Goal: Find specific page/section: Find specific page/section

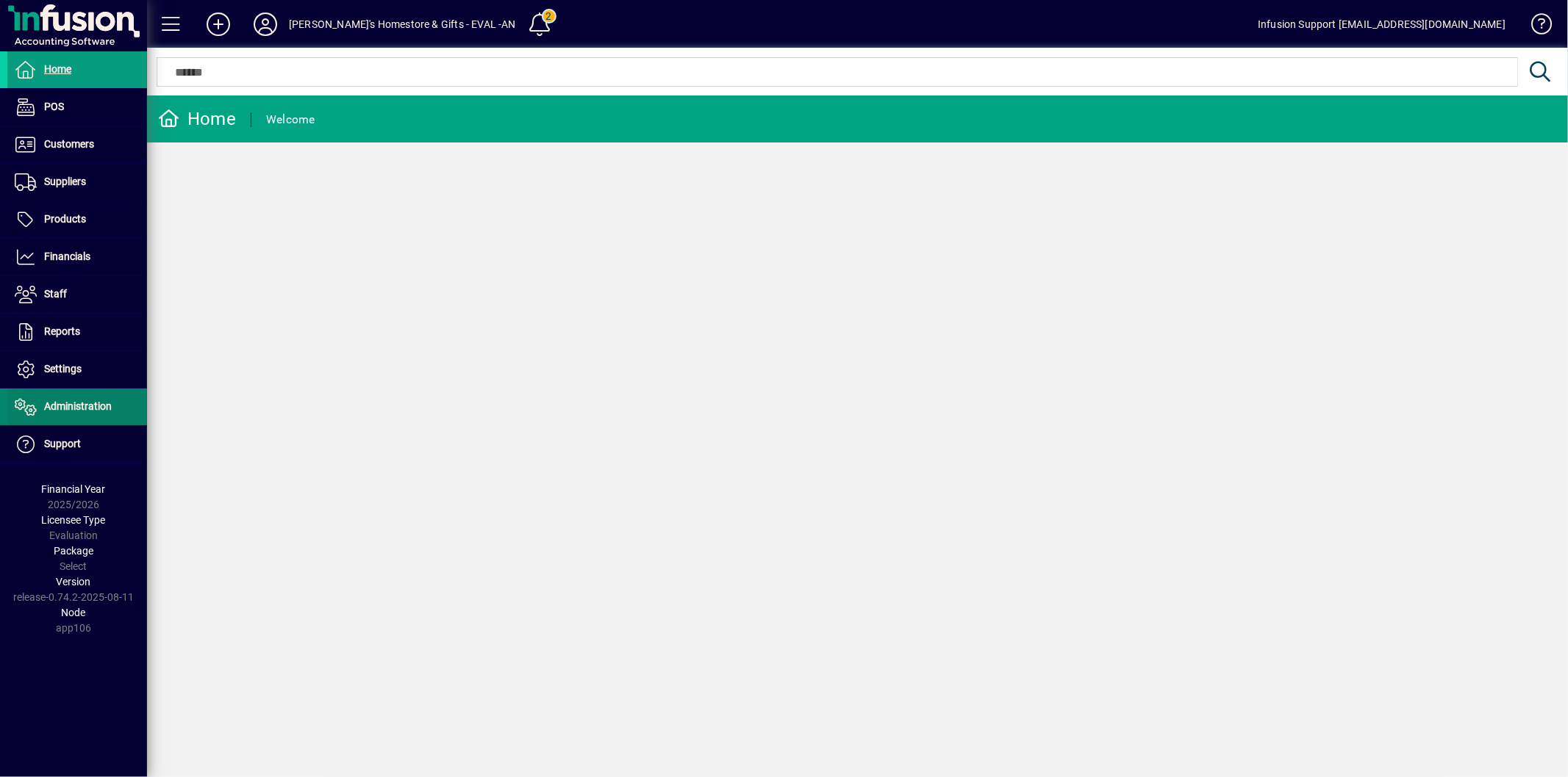
click at [81, 414] on span "Administration" at bounding box center [60, 407] width 105 height 18
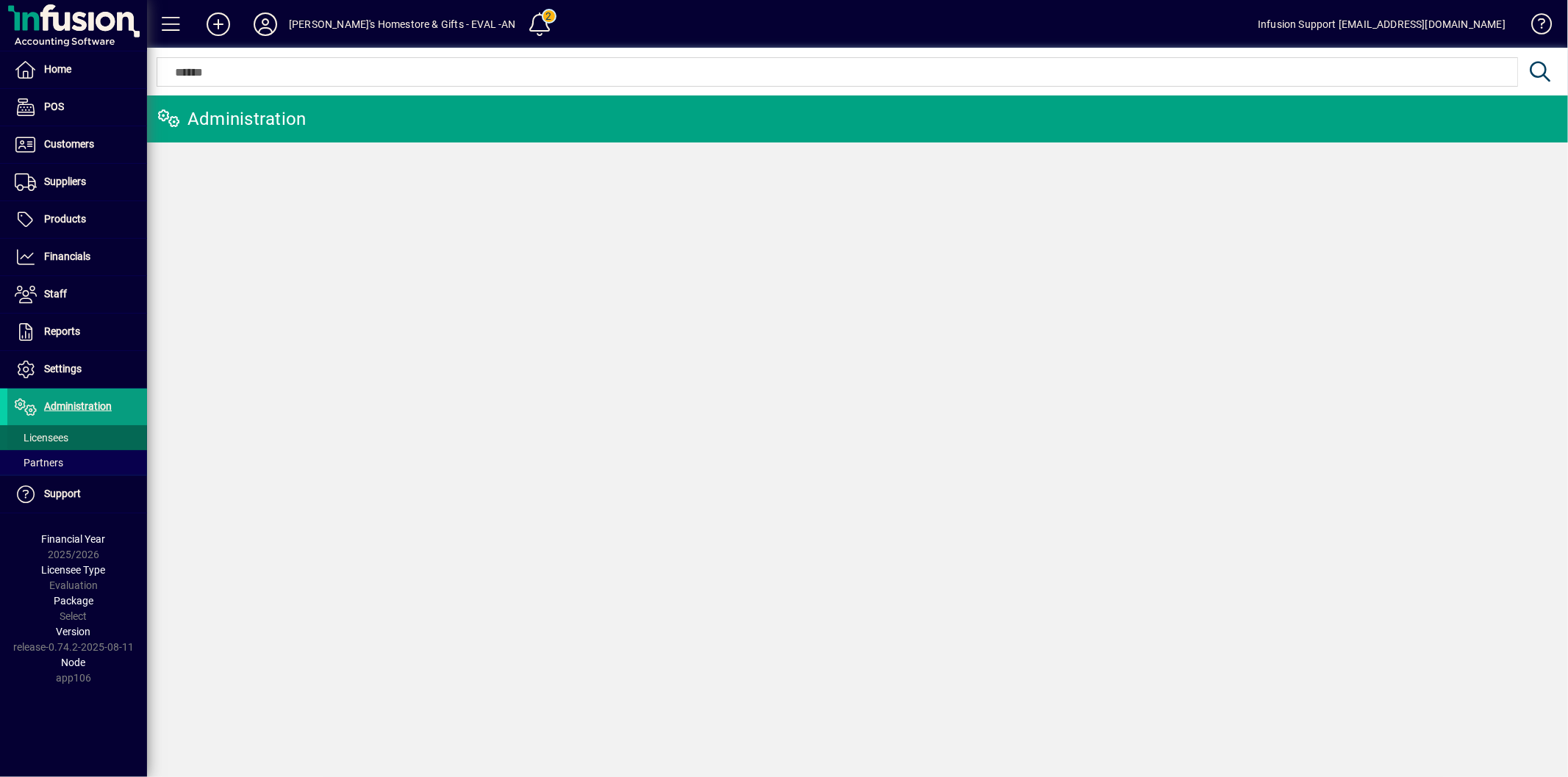
click at [69, 435] on span at bounding box center [77, 437] width 140 height 35
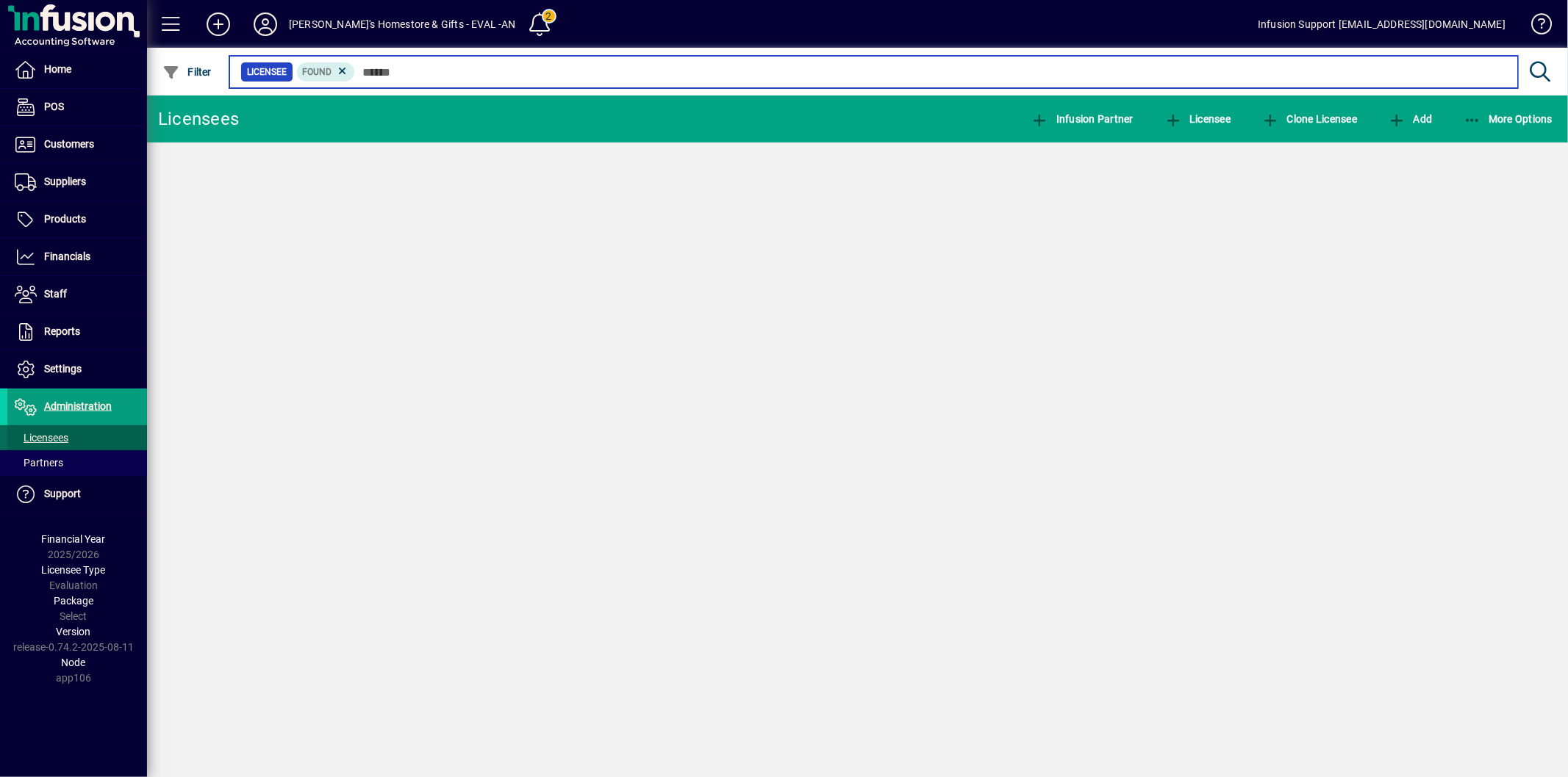
click at [399, 67] on input "text" at bounding box center [931, 71] width 1151 height 21
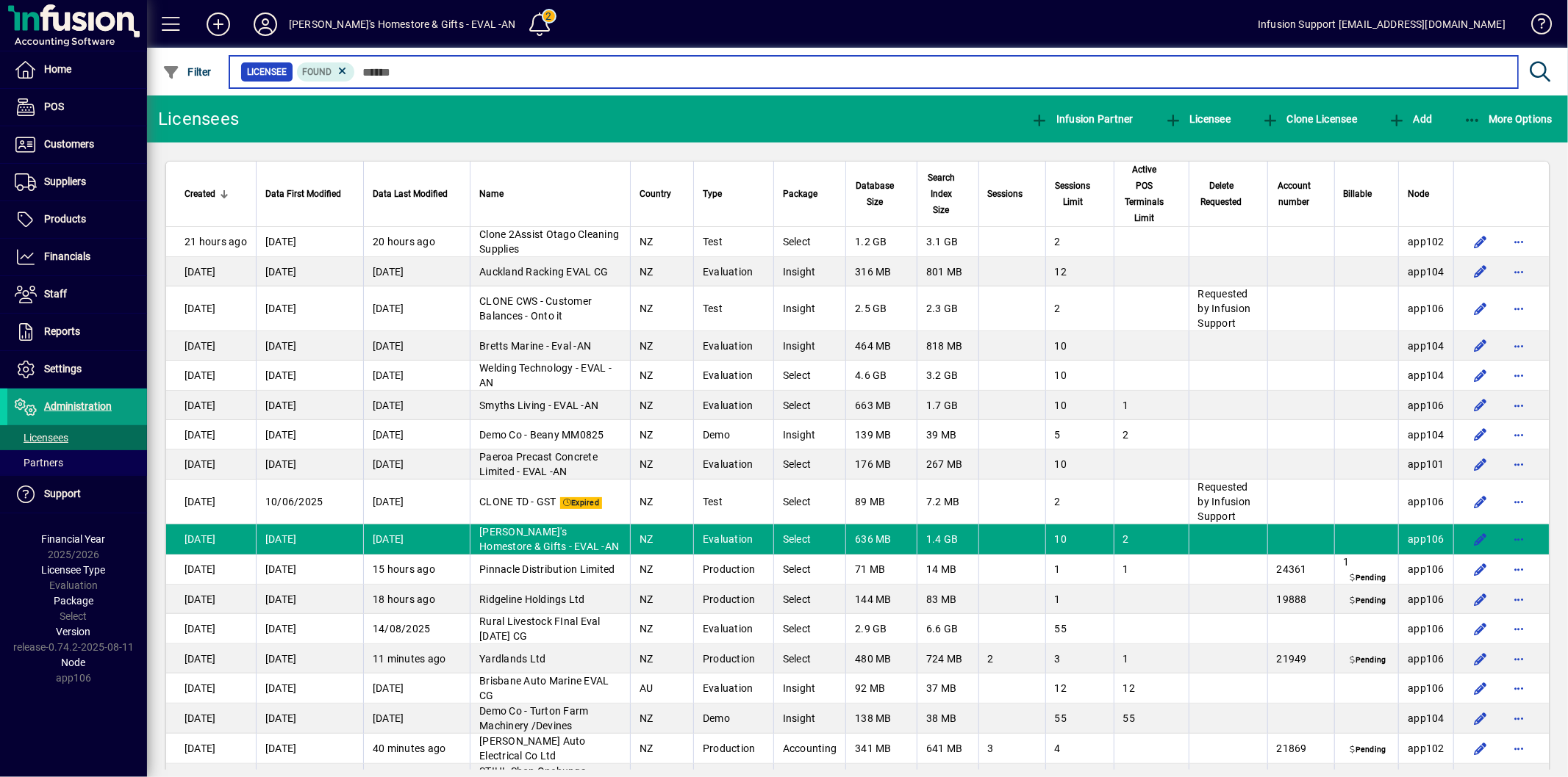
drag, startPoint x: 380, startPoint y: 69, endPoint x: 399, endPoint y: 69, distance: 19.0
click at [380, 69] on input "text" at bounding box center [931, 71] width 1151 height 21
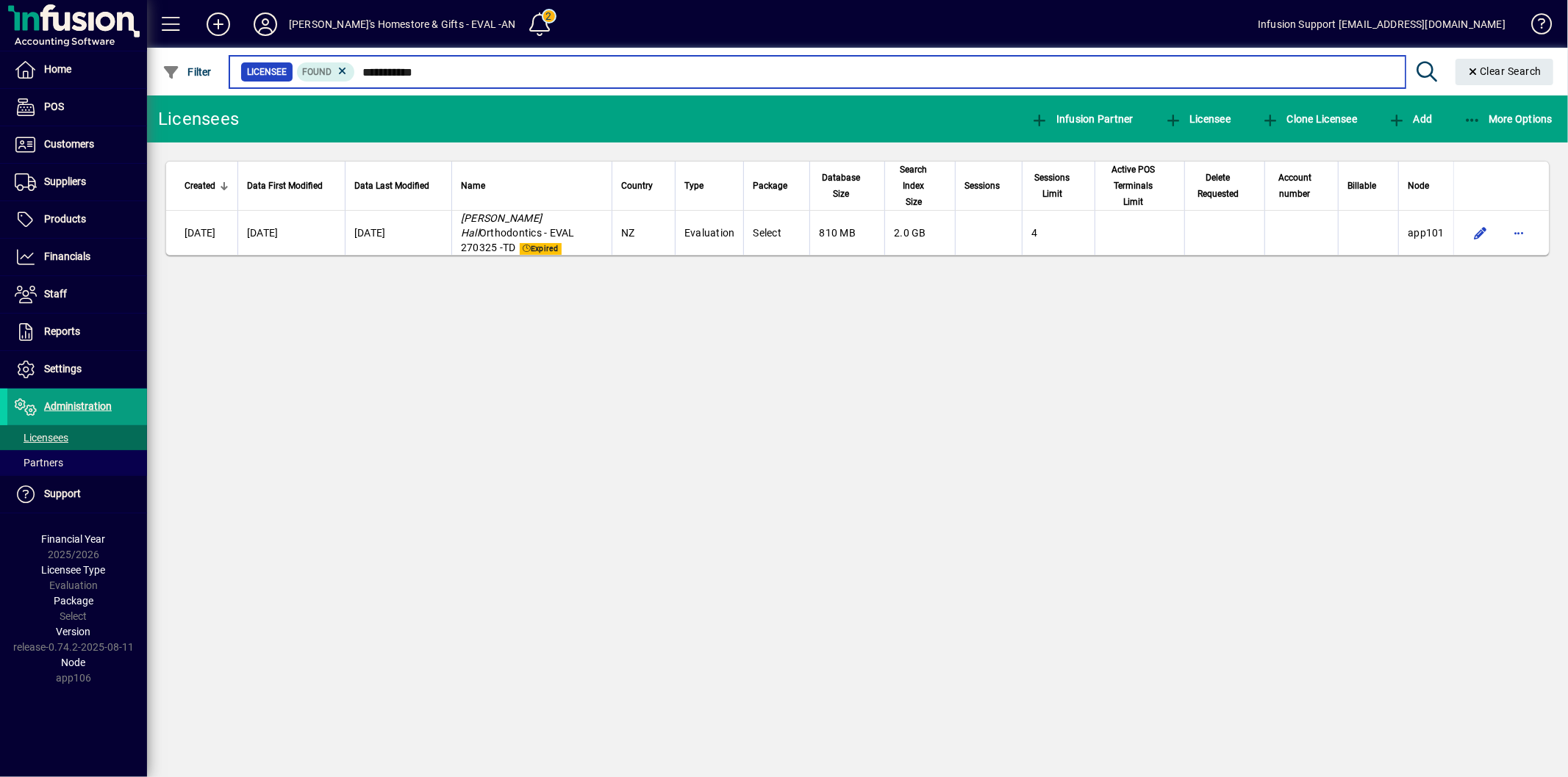
type input "**********"
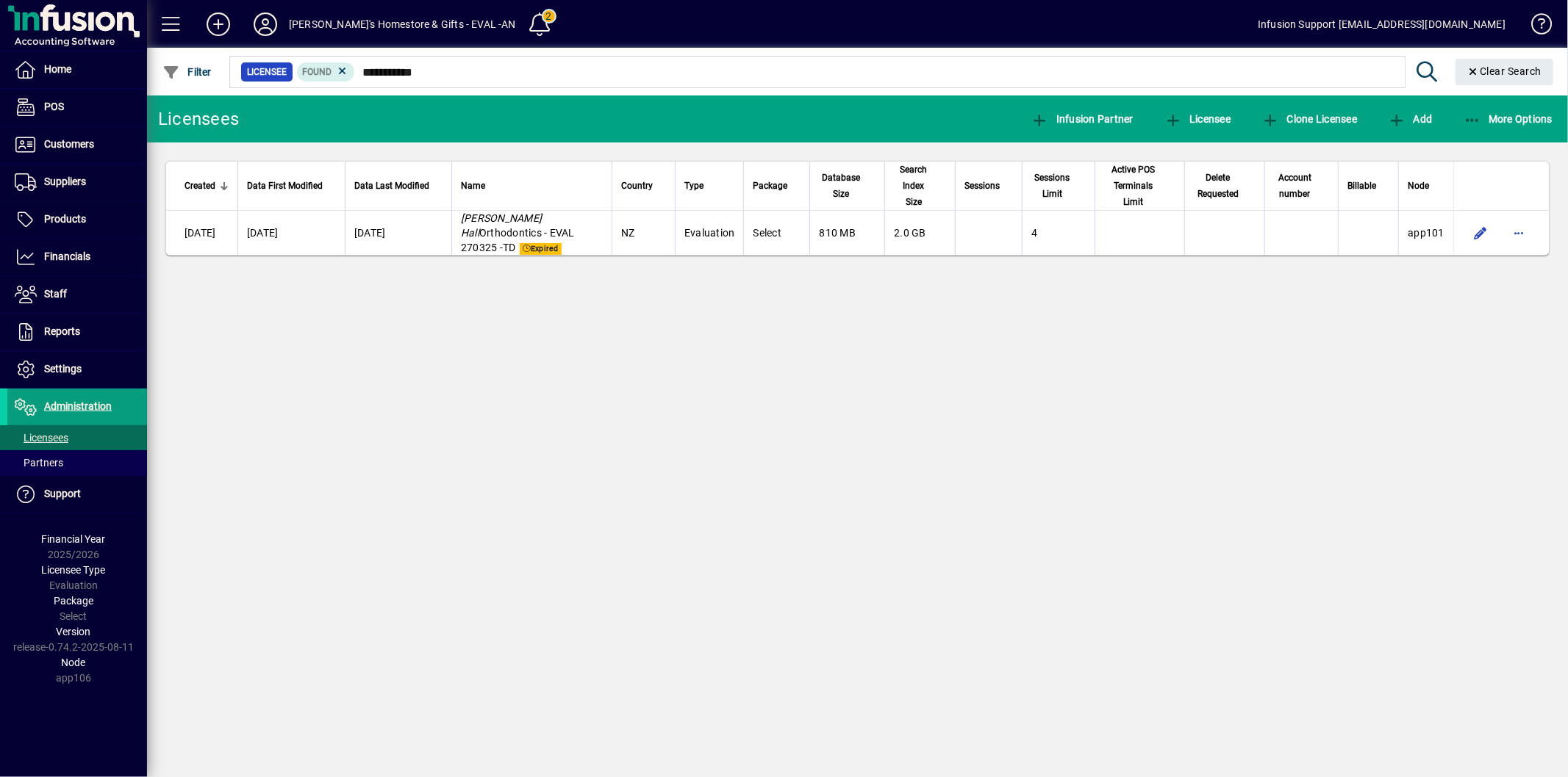
click at [711, 487] on div "Licensees Infusion Partner Licensee Clone Licensee Add More Options Created Dat…" at bounding box center [857, 436] width 1421 height 682
click at [432, 485] on div "Licensees Infusion Partner Licensee Clone Licensee Add More Options Created Dat…" at bounding box center [857, 436] width 1421 height 682
